Goal: Task Accomplishment & Management: Complete application form

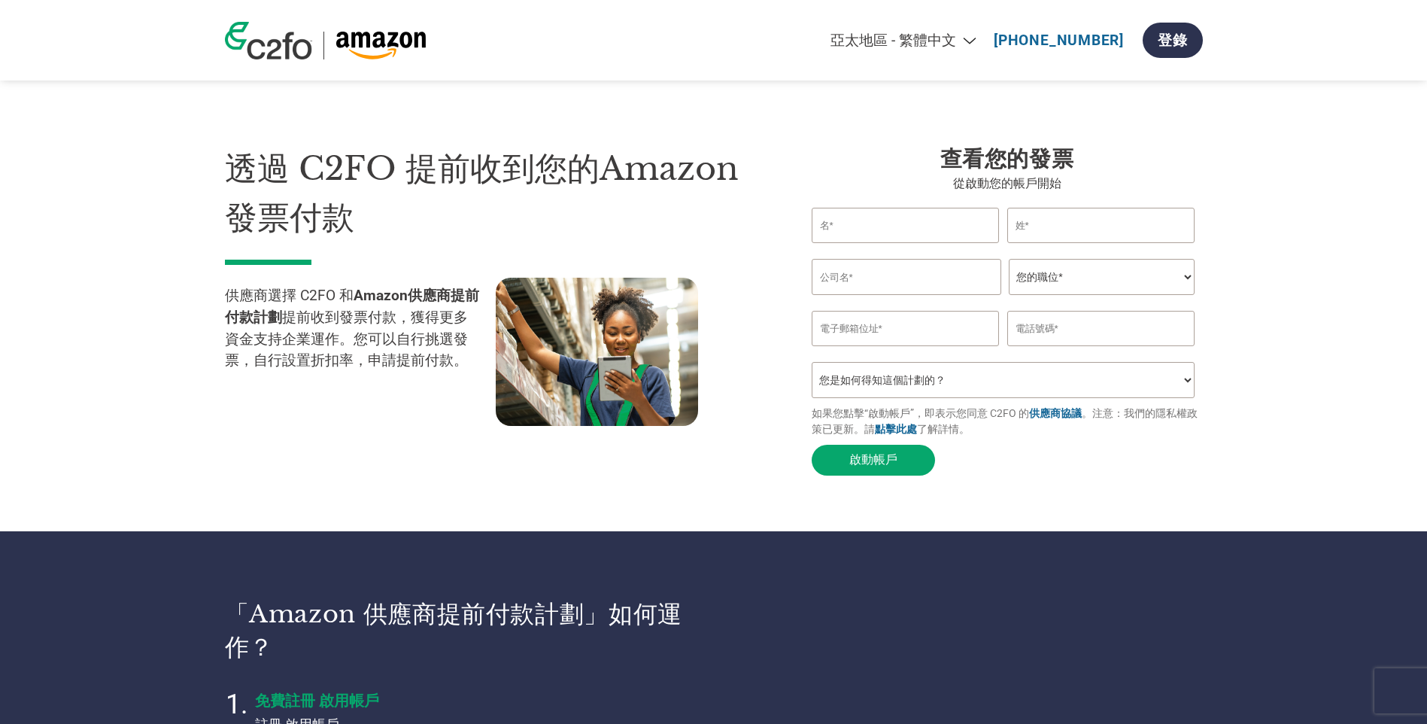
select select "zh-TW"
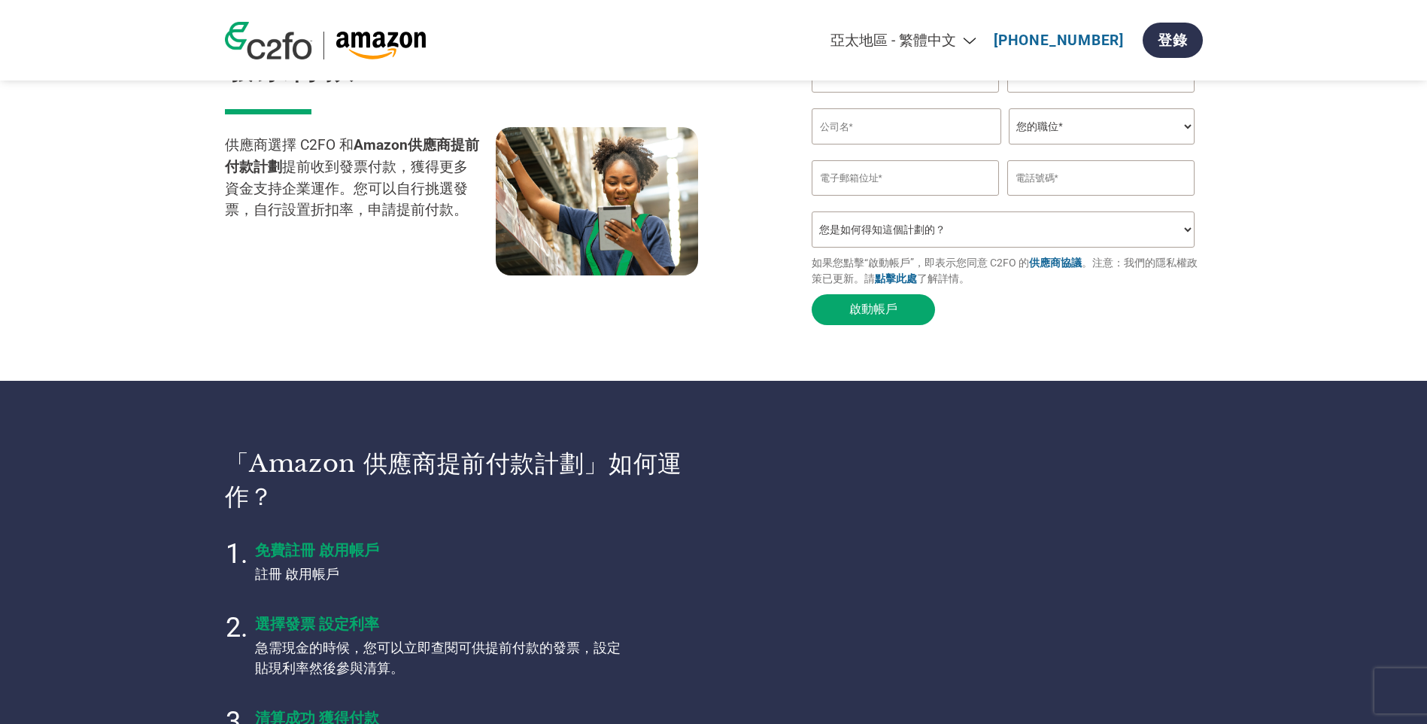
scroll to position [75, 0]
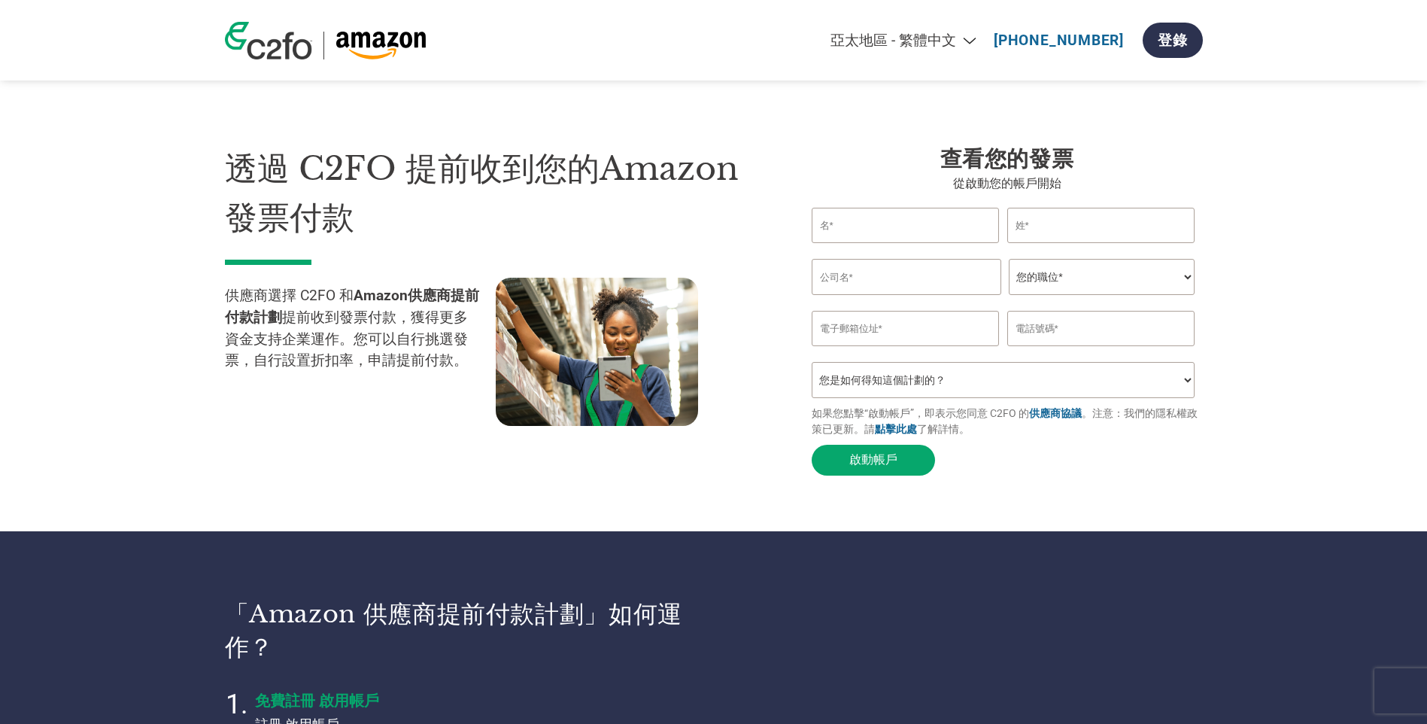
select select "zh-TW"
click at [858, 229] on input "text" at bounding box center [906, 225] width 188 height 35
type input "WINNIE"
type input "wnhwinnie@hotmail.com"
type input "62989768"
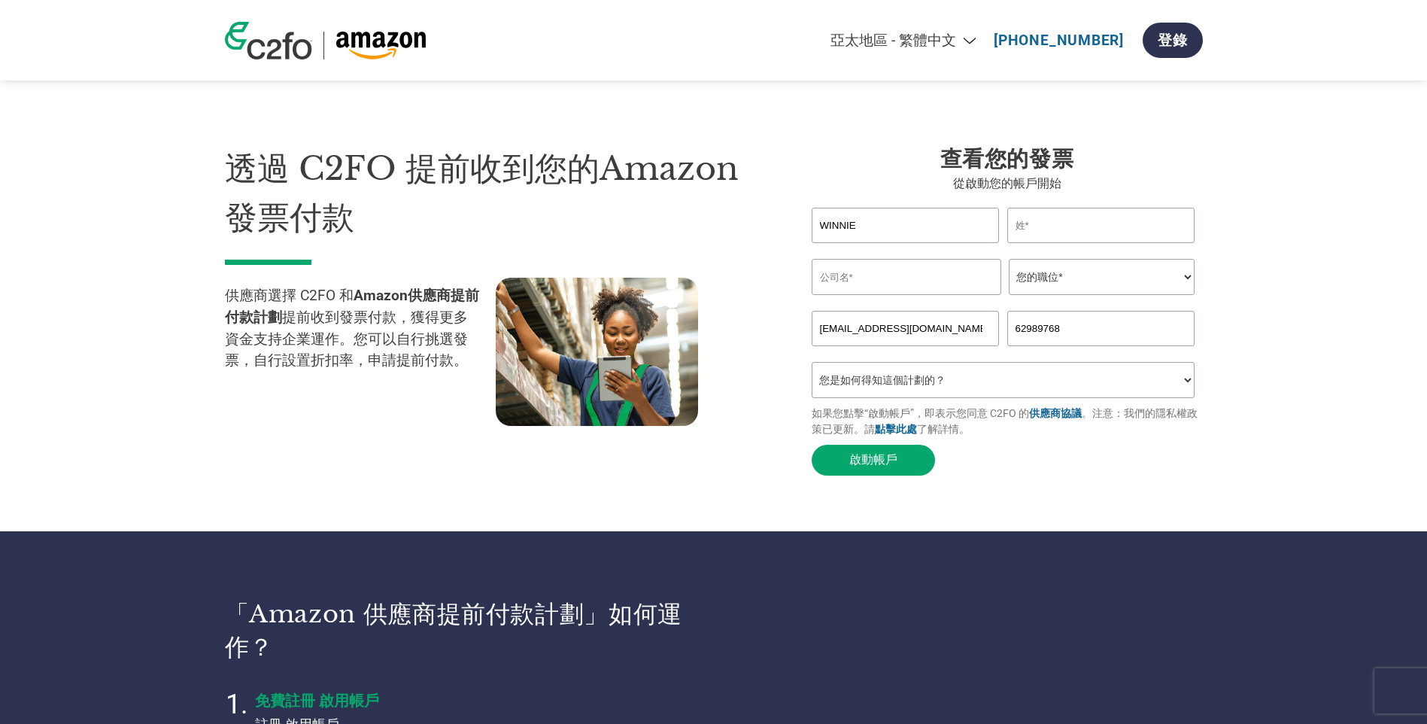
click at [1064, 223] on input "text" at bounding box center [1101, 225] width 188 height 35
type input "WONG"
click at [965, 279] on input "新保利有限公司" at bounding box center [907, 277] width 190 height 36
type input "新"
type input "一"
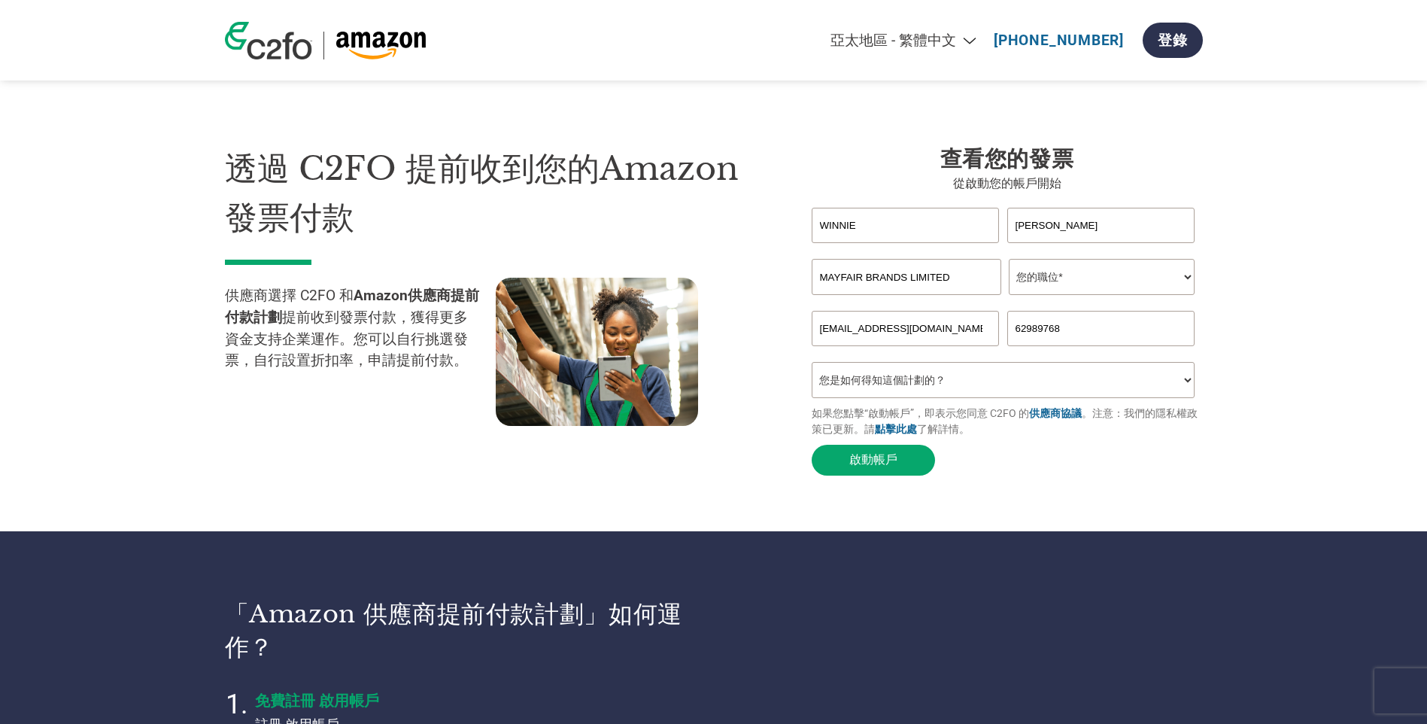
type input "MAYFAIR BRANDS LIMITED"
click at [1188, 281] on select "您的職位* CFO Controller Credit Manager Finance Director Treasurer CEO President Ow…" at bounding box center [1102, 277] width 186 height 36
select select "ACCOUNTING"
click at [1009, 262] on select "您的職位* CFO Controller Credit Manager Finance Director Treasurer CEO President Ow…" at bounding box center [1102, 277] width 186 height 36
click at [961, 337] on input "wnhwinnie@hotmail.com" at bounding box center [906, 328] width 188 height 35
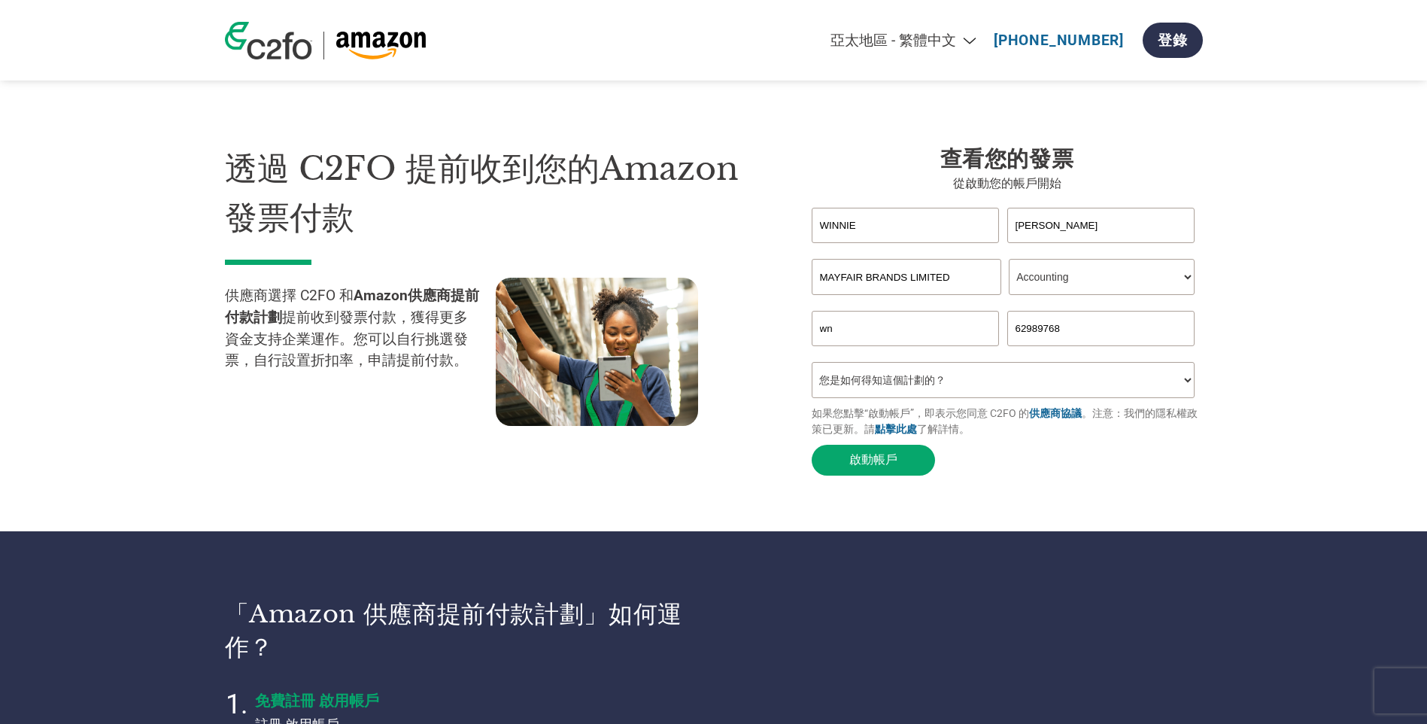
type input "w"
type input "winnie@sunpleasure.com"
click at [1120, 338] on input "62989768" at bounding box center [1101, 328] width 188 height 35
click at [1002, 390] on select "您是如何得知這個計劃的？ 收到了信函 電子郵件 社交媒體 線上搜尋 家人／朋友／熟人告知 活動中瞭解 Other" at bounding box center [1004, 380] width 384 height 36
select select "Received a Letter"
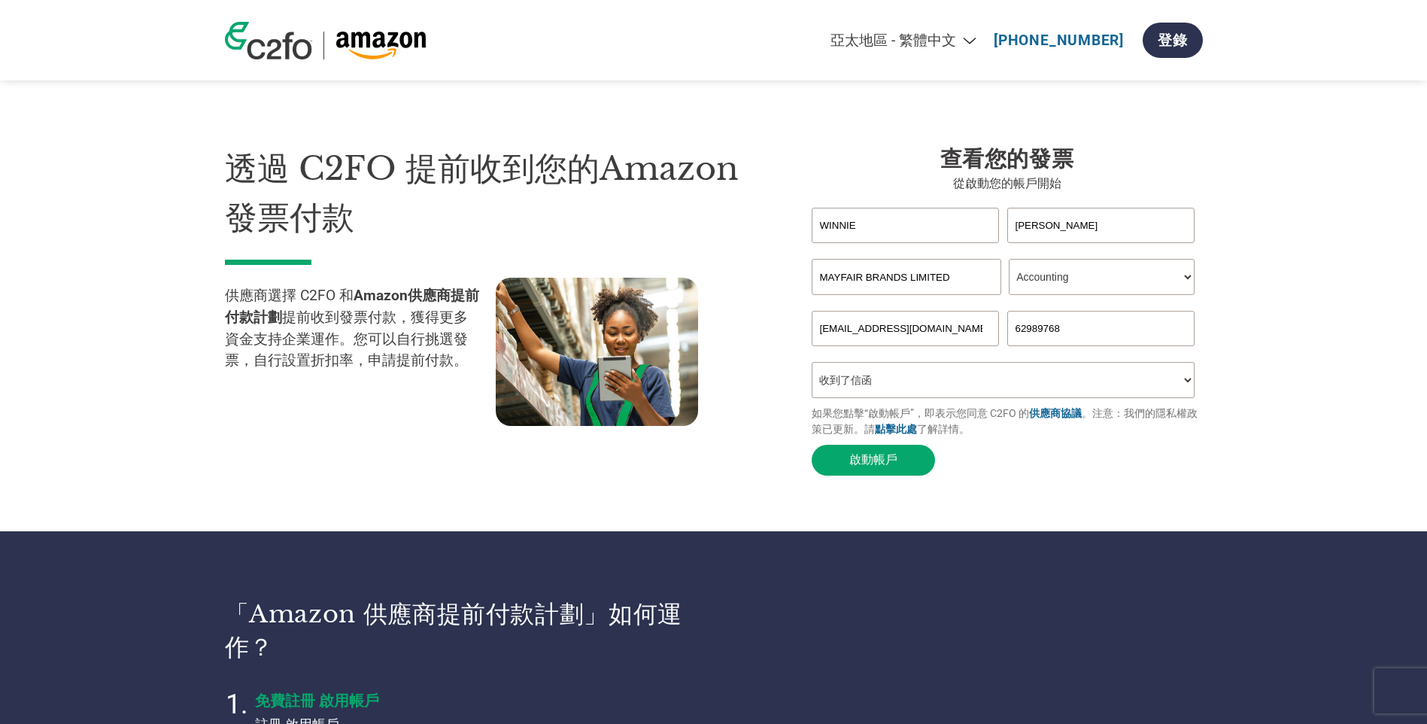
click at [812, 369] on select "您是如何得知這個計劃的？ 收到了信函 電子郵件 社交媒體 線上搜尋 家人／朋友／熟人告知 活動中瞭解 Other" at bounding box center [1004, 380] width 384 height 36
click at [1051, 419] on link "供應商協議" at bounding box center [1055, 413] width 53 height 12
click at [896, 432] on link "點擊此處" at bounding box center [896, 429] width 42 height 12
click at [862, 472] on button "啟動帳戶" at bounding box center [873, 460] width 123 height 31
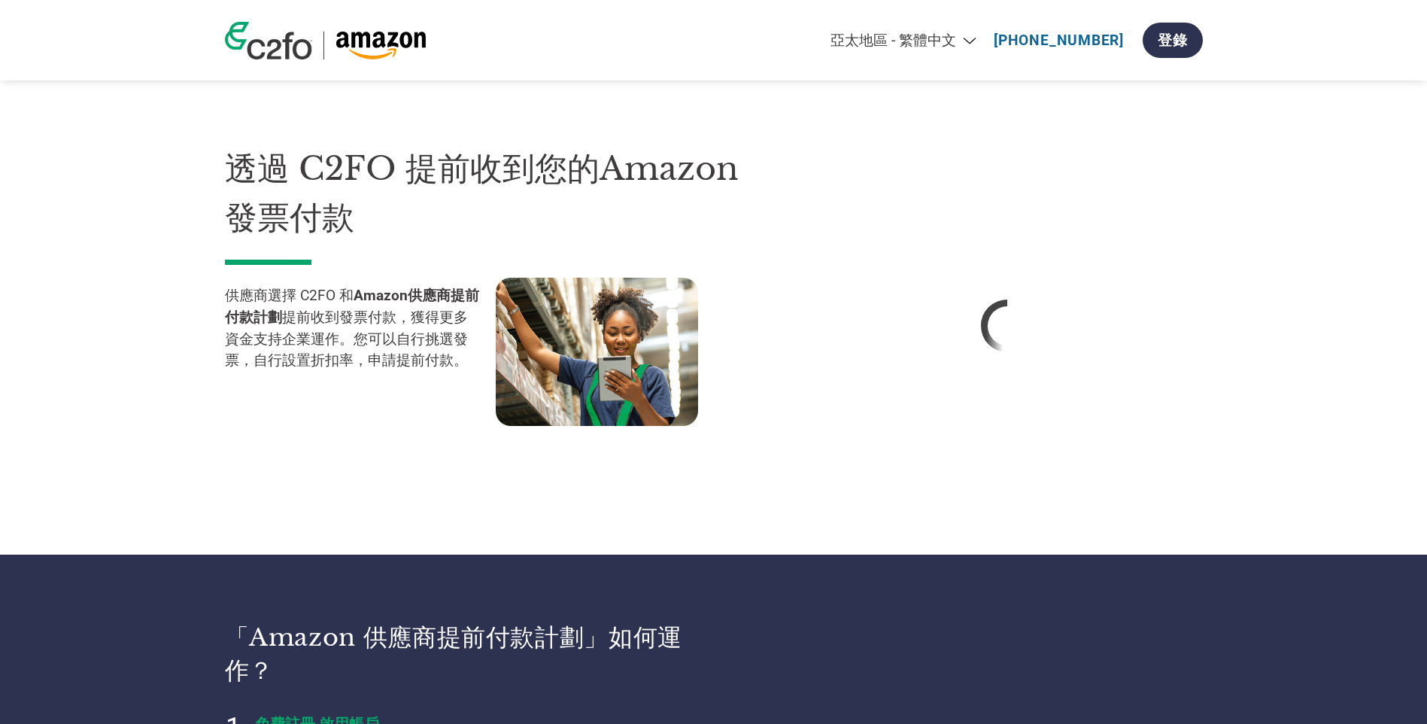
select select "zh-TW"
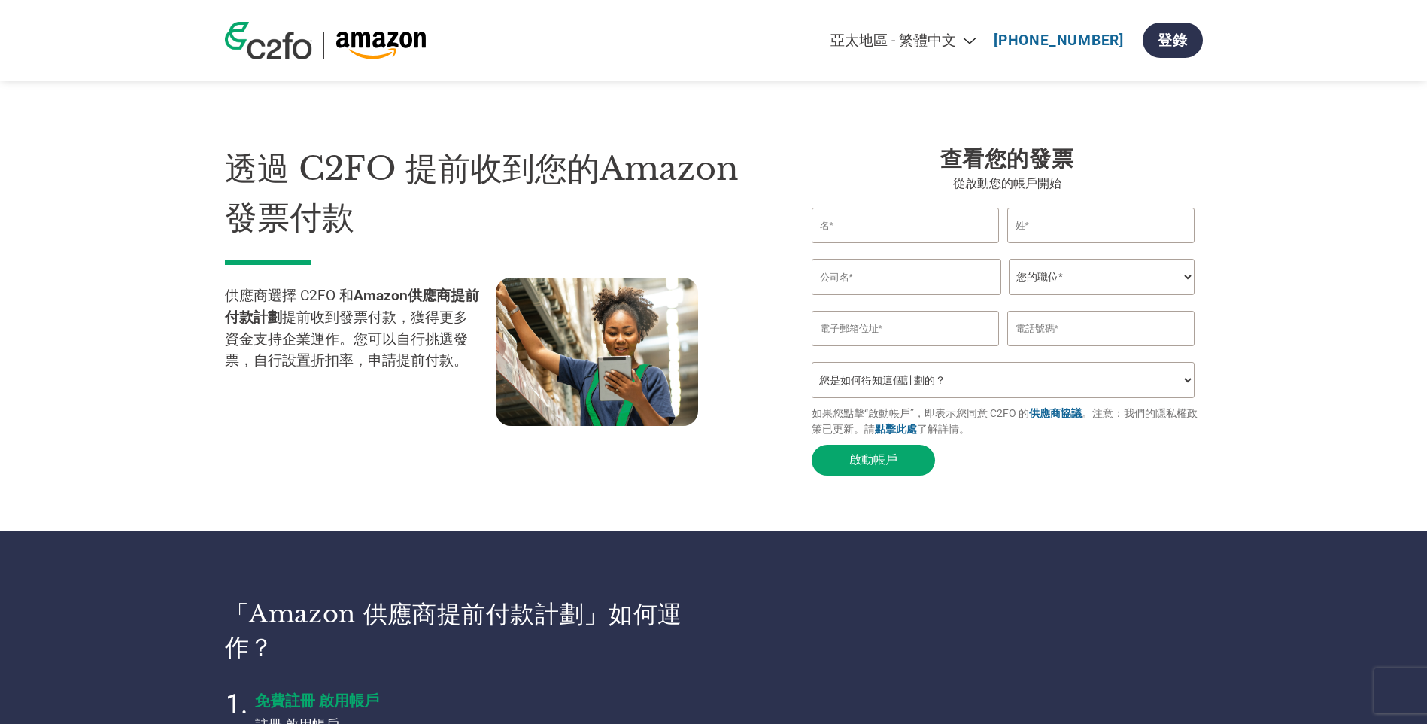
select select "zh-TW"
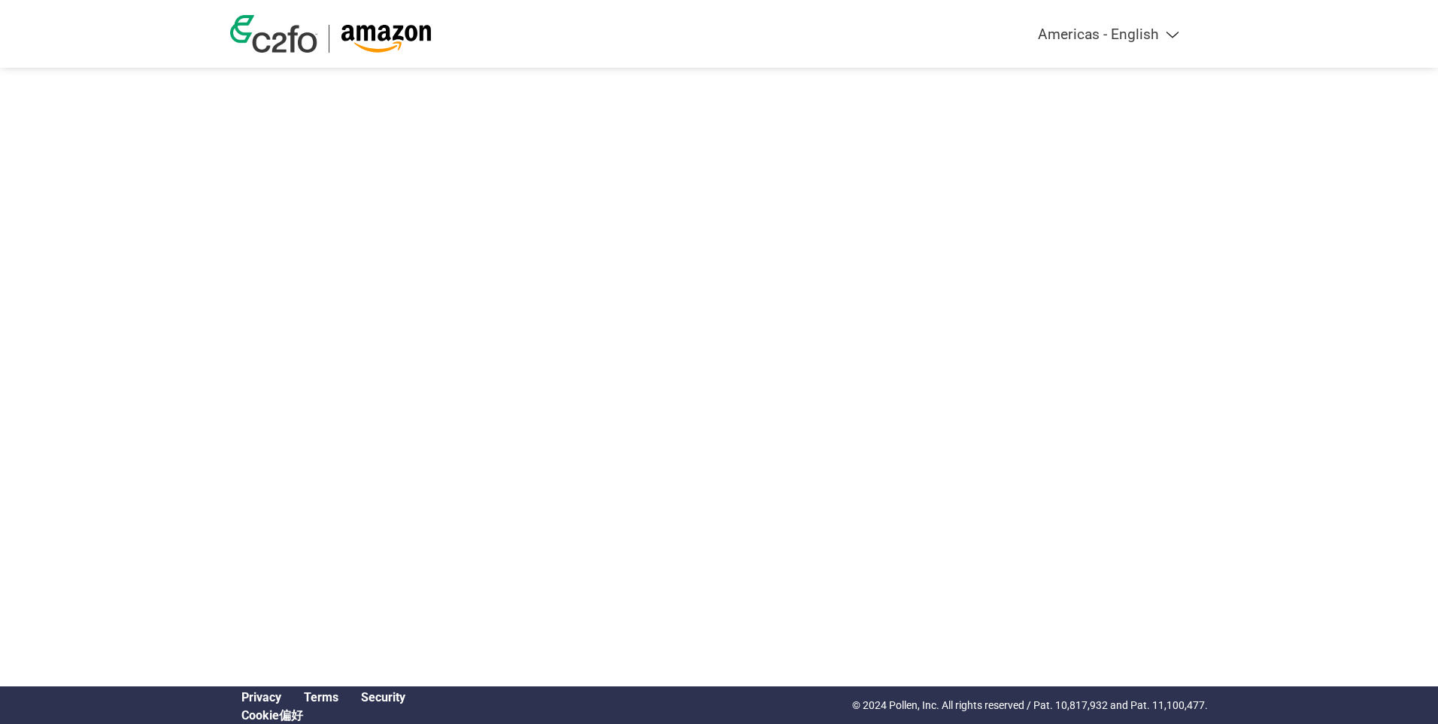
select select "zh-TW"
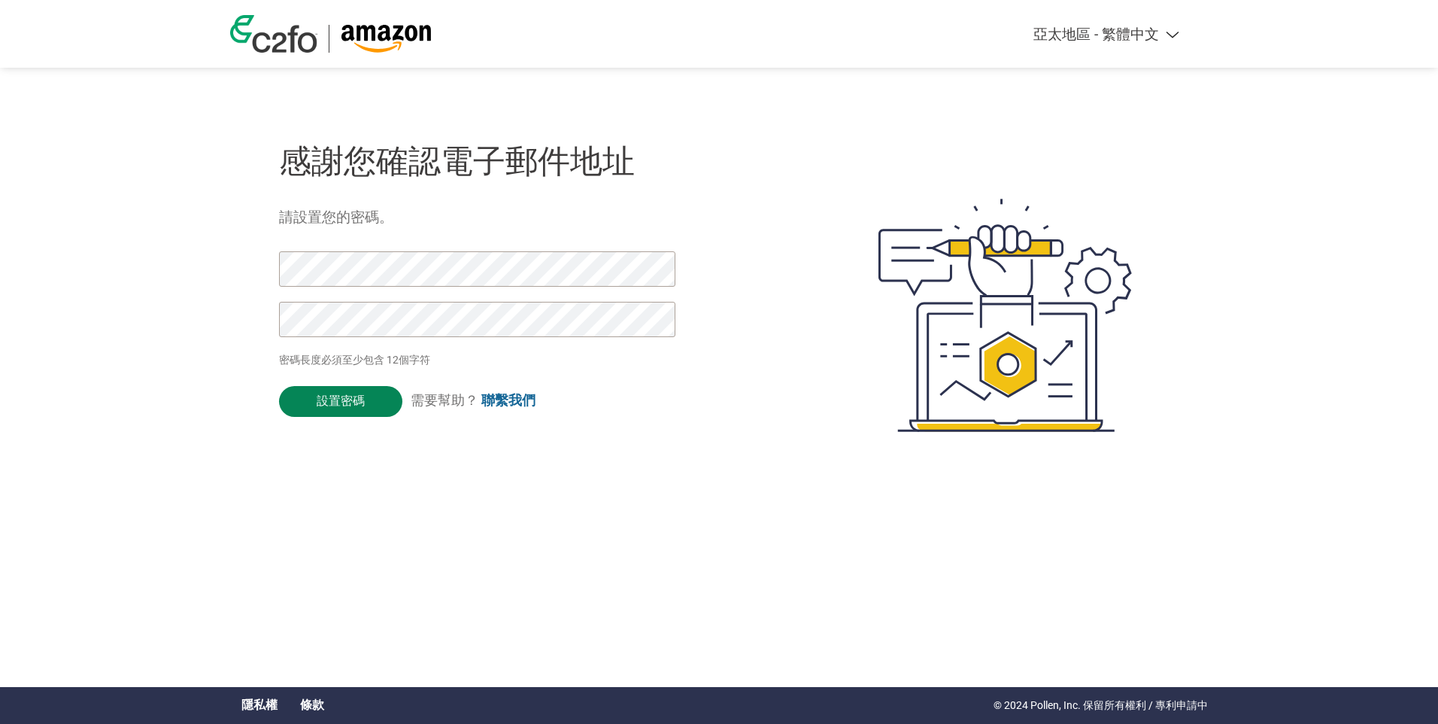
click at [354, 402] on input "設置密碼" at bounding box center [340, 401] width 123 height 31
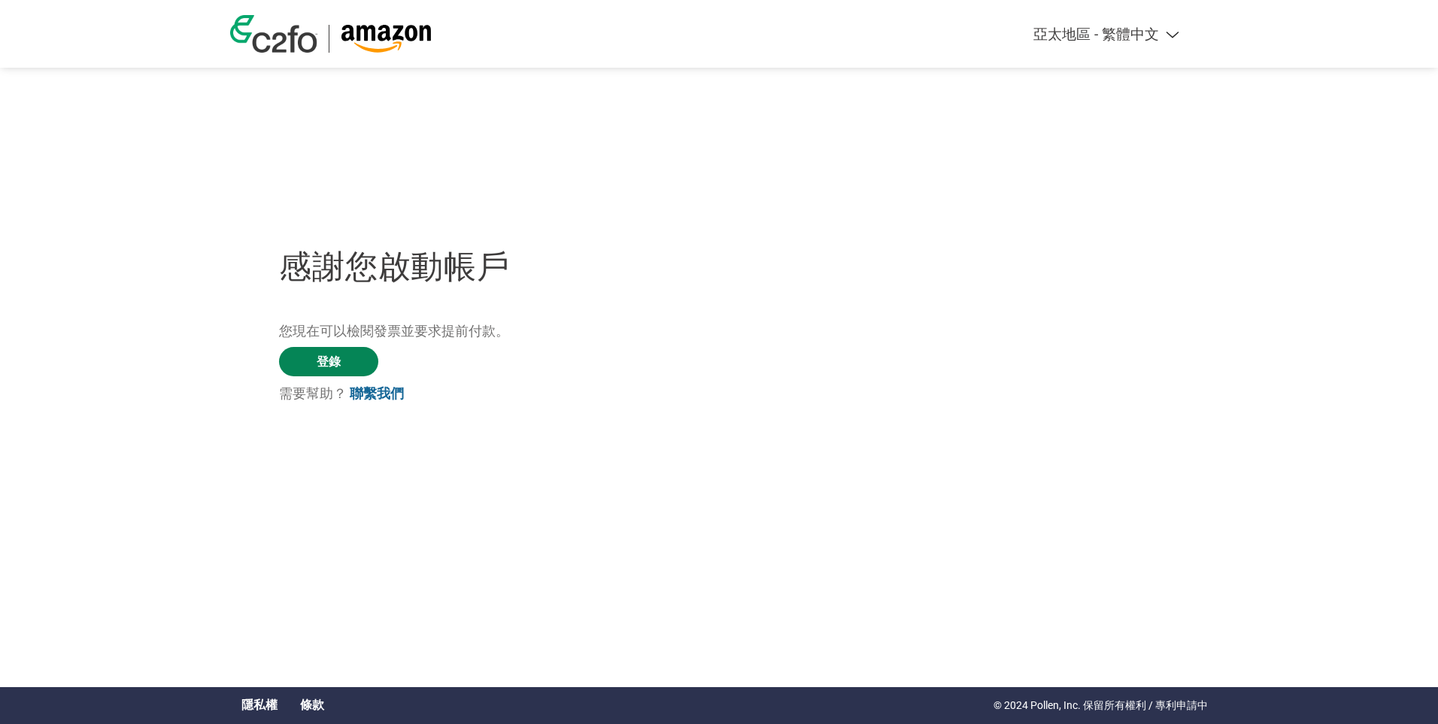
click at [334, 372] on link "登錄" at bounding box center [328, 361] width 99 height 29
